Goal: Use online tool/utility: Use online tool/utility

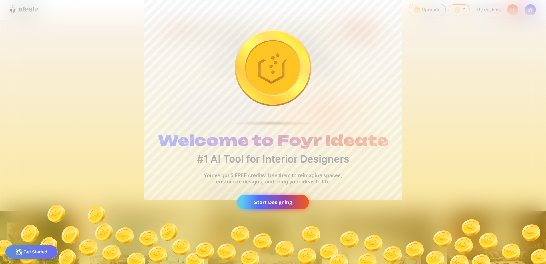
click at [287, 201] on div "Start Designing" at bounding box center [273, 202] width 72 height 15
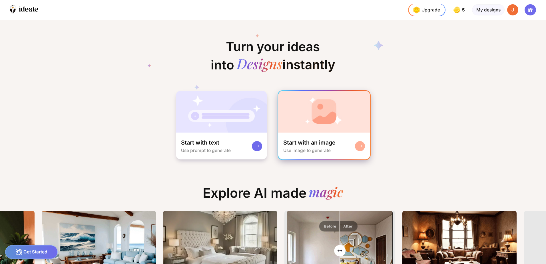
click at [325, 143] on div "Start with an image" at bounding box center [309, 142] width 52 height 7
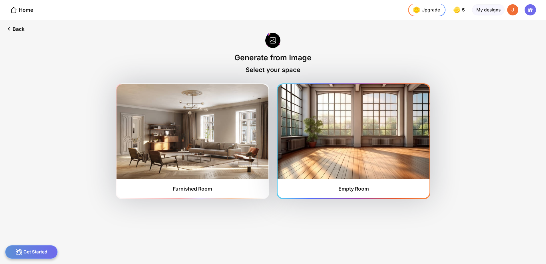
click at [351, 150] on img at bounding box center [354, 131] width 152 height 94
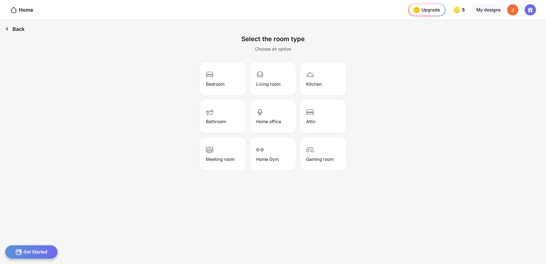
click at [20, 29] on div "Back" at bounding box center [15, 29] width 30 height 18
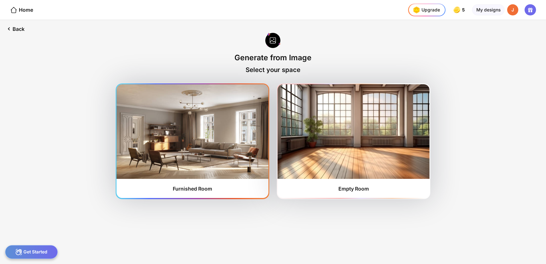
click at [238, 102] on img at bounding box center [193, 131] width 152 height 94
